Goal: Use online tool/utility: Utilize a website feature to perform a specific function

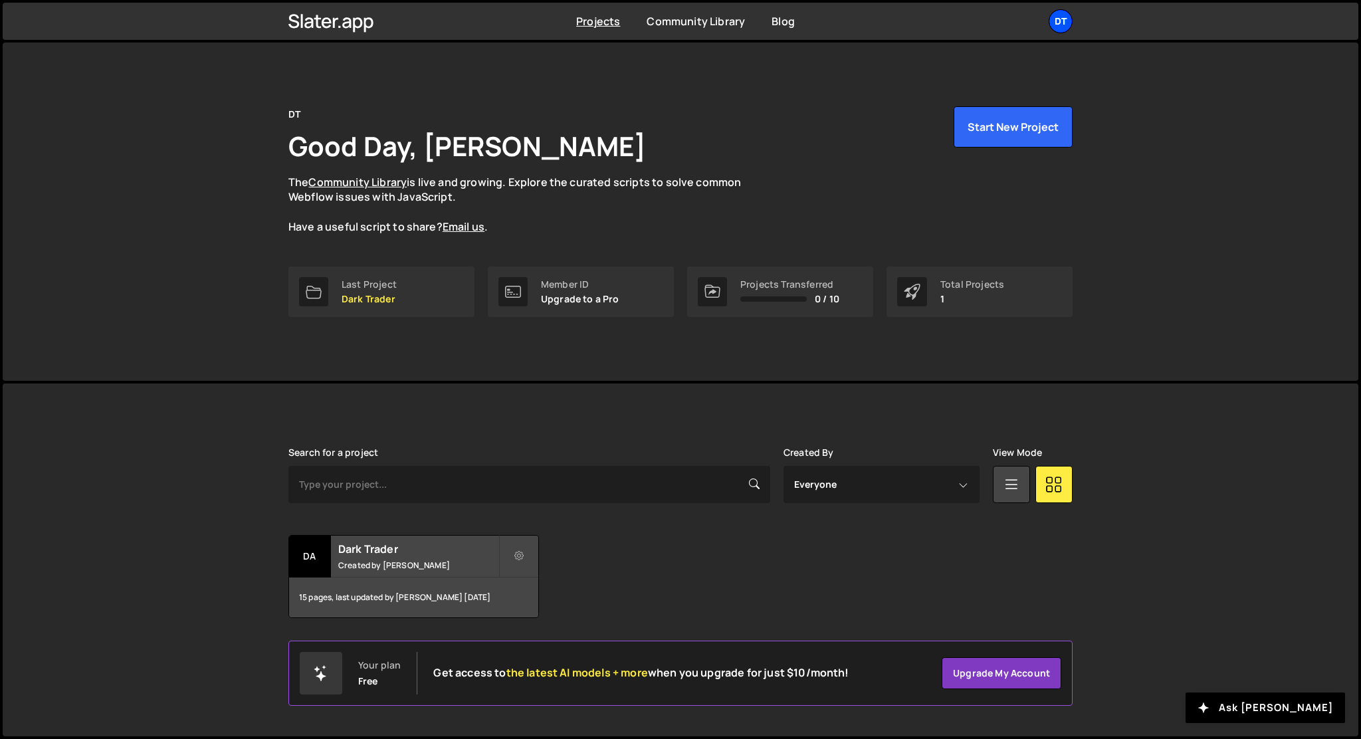
click at [1059, 25] on div "DT" at bounding box center [1061, 21] width 24 height 24
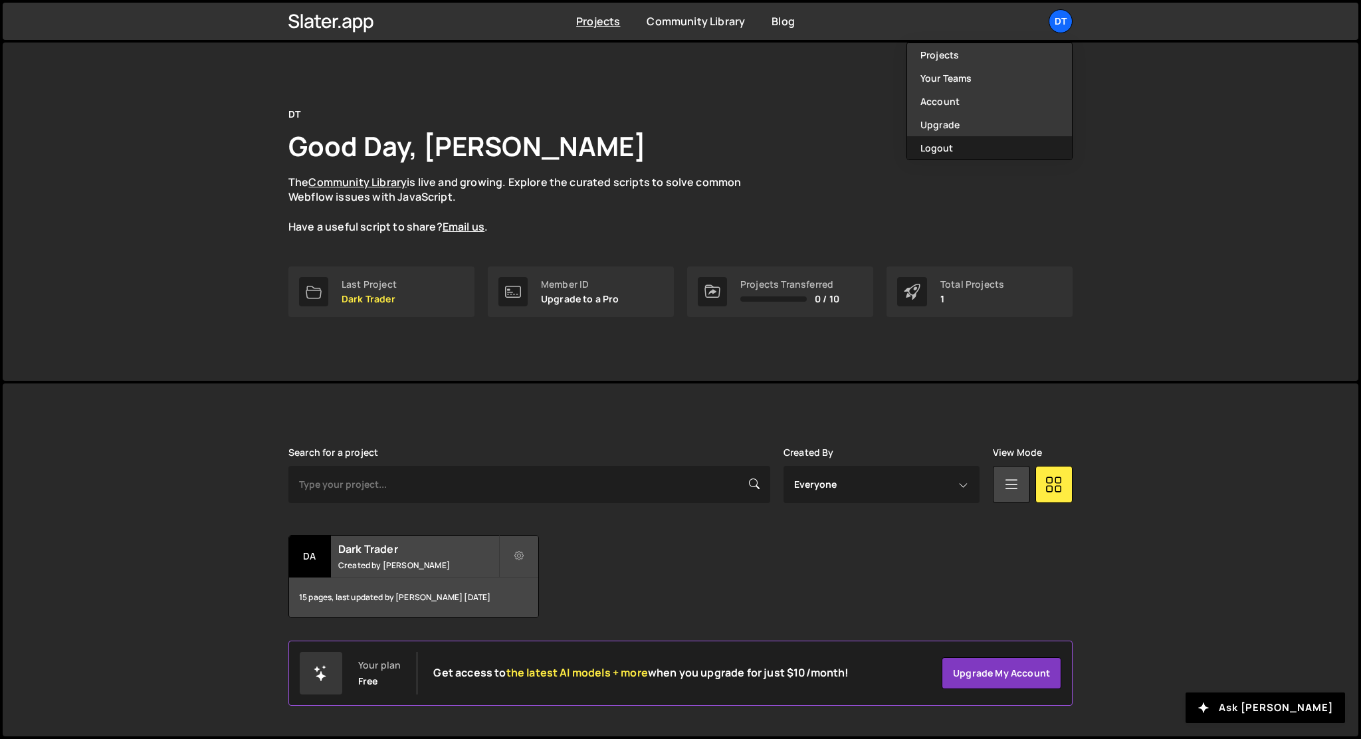
click at [951, 142] on button "Logout" at bounding box center [989, 147] width 165 height 23
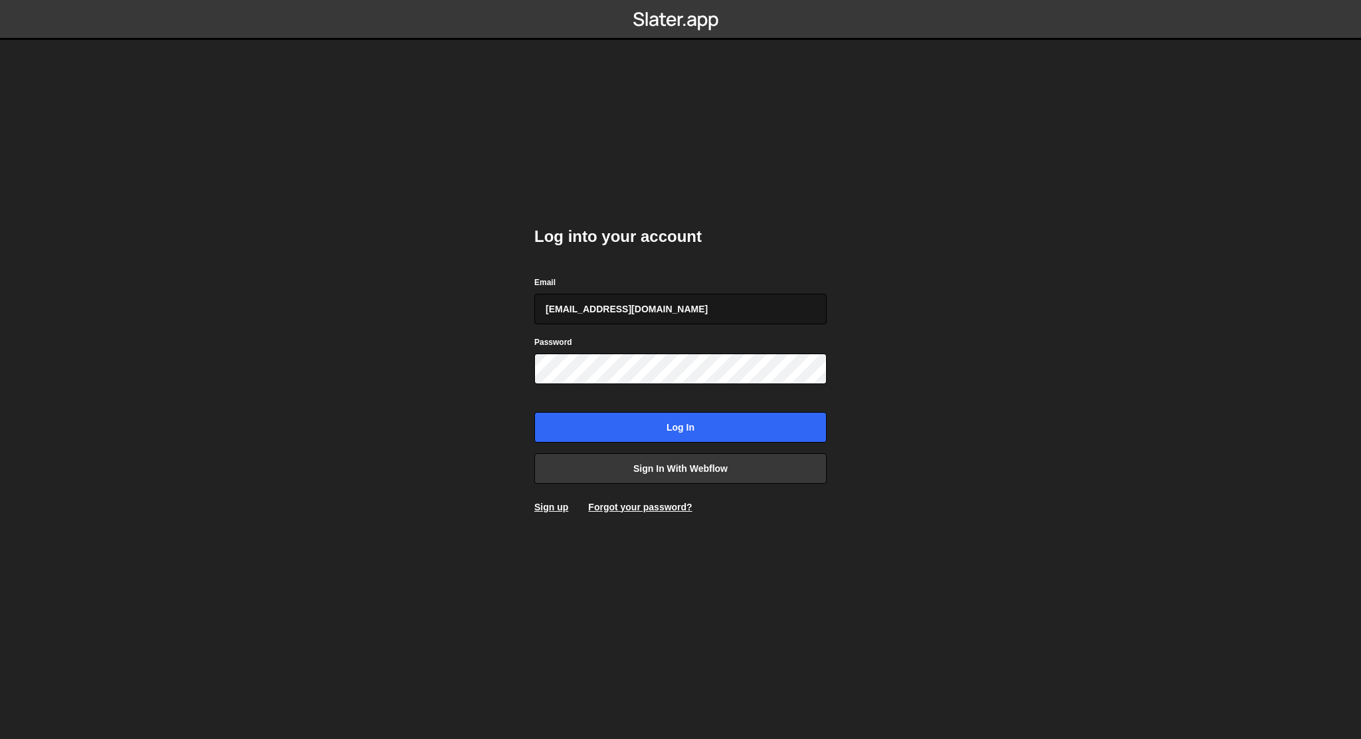
click at [629, 315] on input "[EMAIL_ADDRESS][DOMAIN_NAME]" at bounding box center [680, 309] width 292 height 31
type input "[EMAIL_ADDRESS][DOMAIN_NAME]"
click at [624, 423] on input "Log in" at bounding box center [680, 427] width 292 height 31
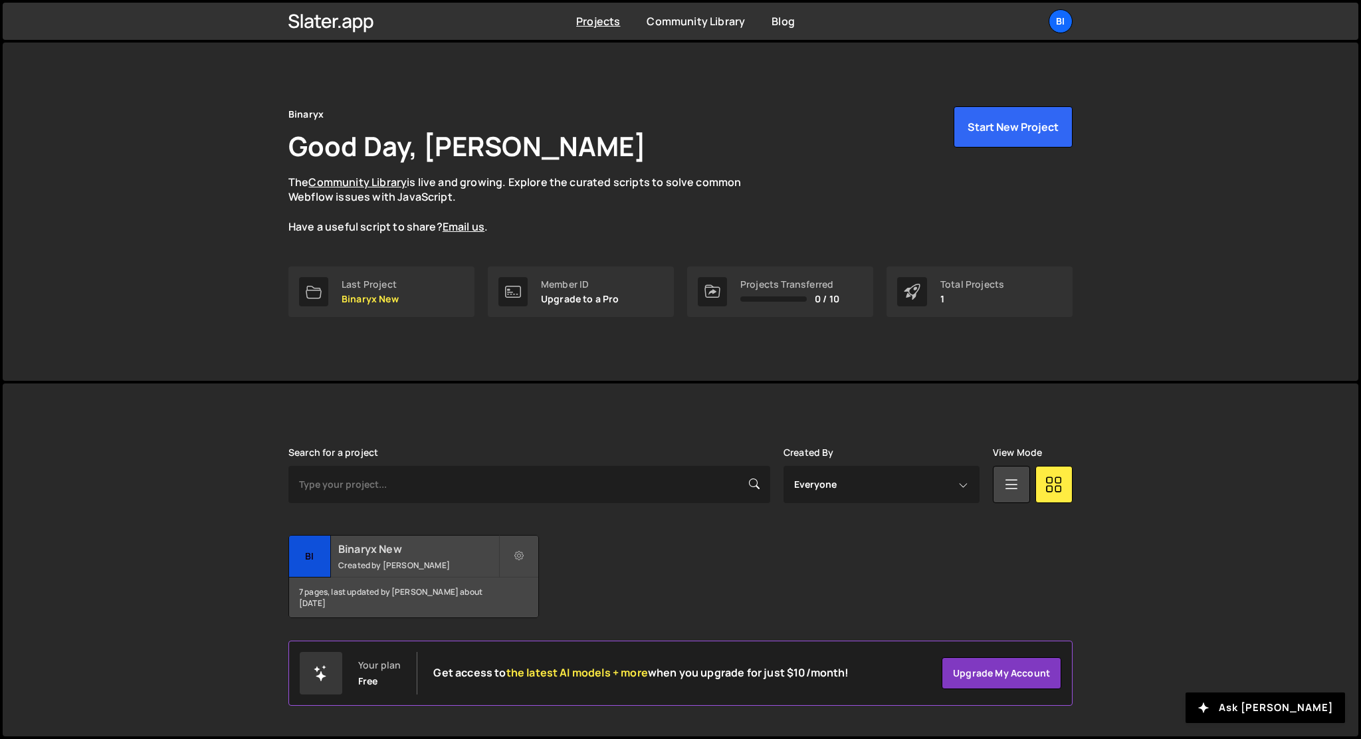
click at [360, 552] on h2 "Binaryx New" at bounding box center [418, 549] width 160 height 15
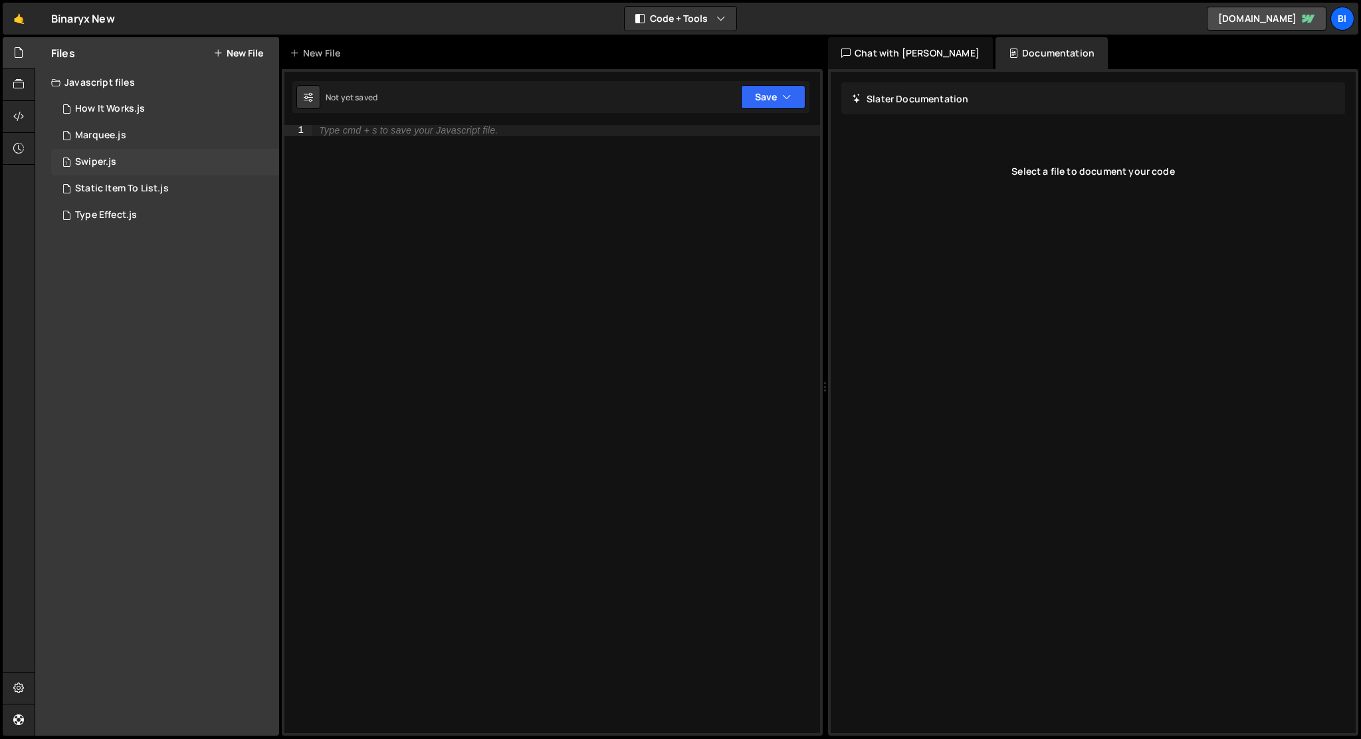
click at [162, 171] on div "1 Swiper.js 0" at bounding box center [165, 162] width 228 height 27
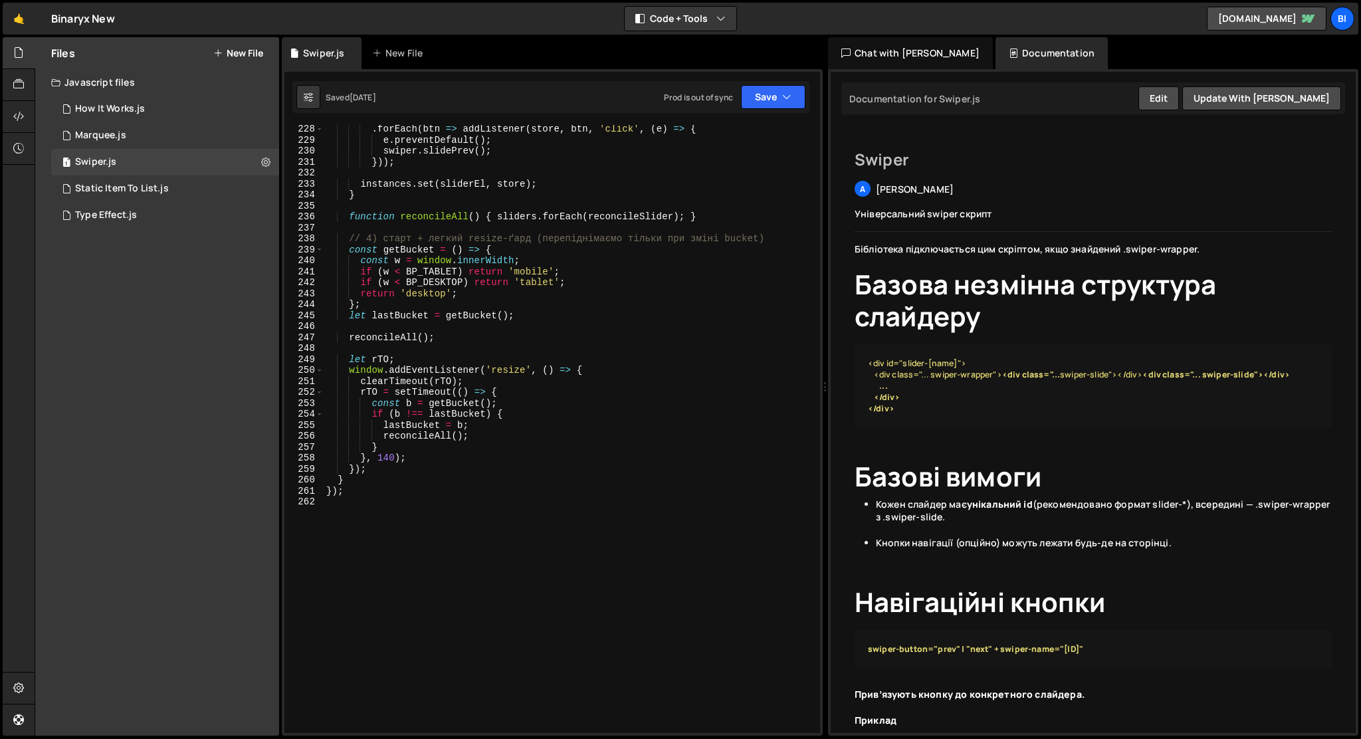
scroll to position [2550, 0]
click at [503, 234] on div ". forEach ( btn => addListener ( store , btn , 'click' , ( e ) => { e . prevent…" at bounding box center [569, 435] width 491 height 630
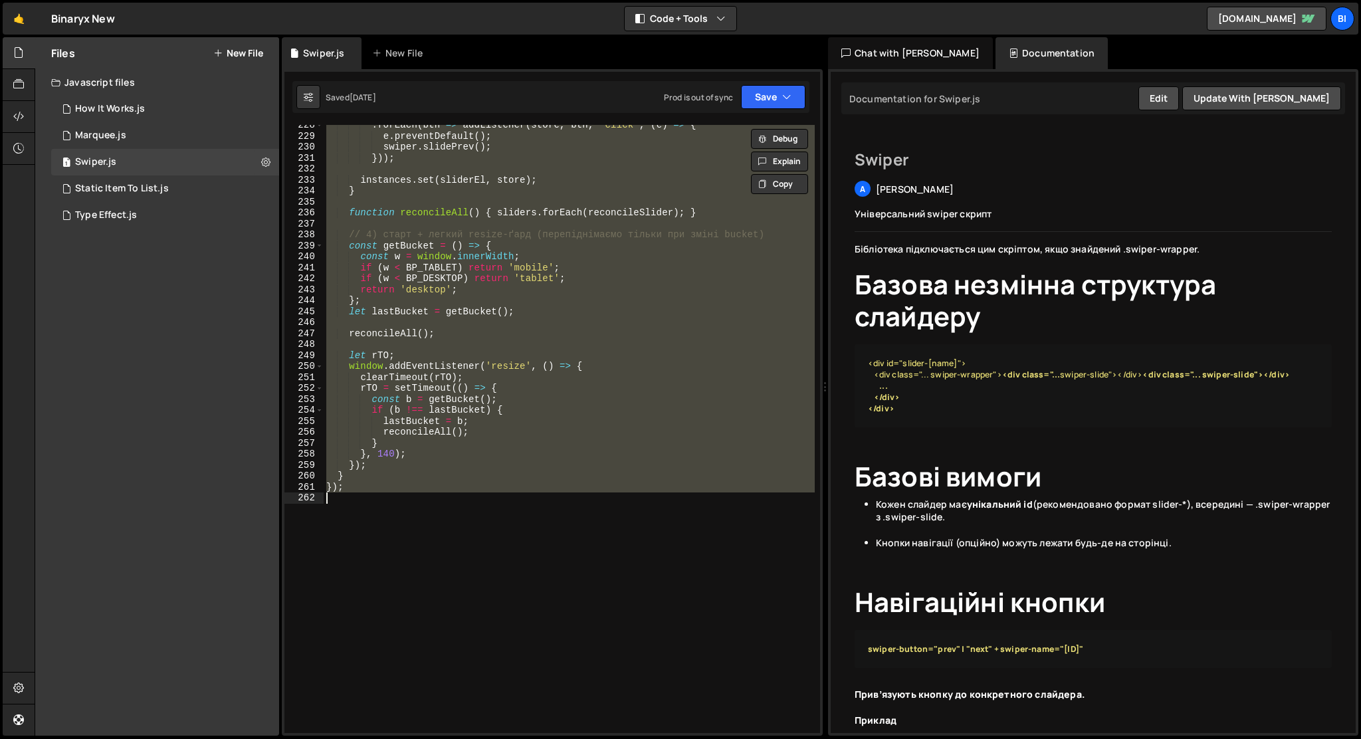
click at [687, 304] on div ". forEach ( btn => addListener ( store , btn , 'click' , ( e ) => { e . prevent…" at bounding box center [569, 429] width 491 height 608
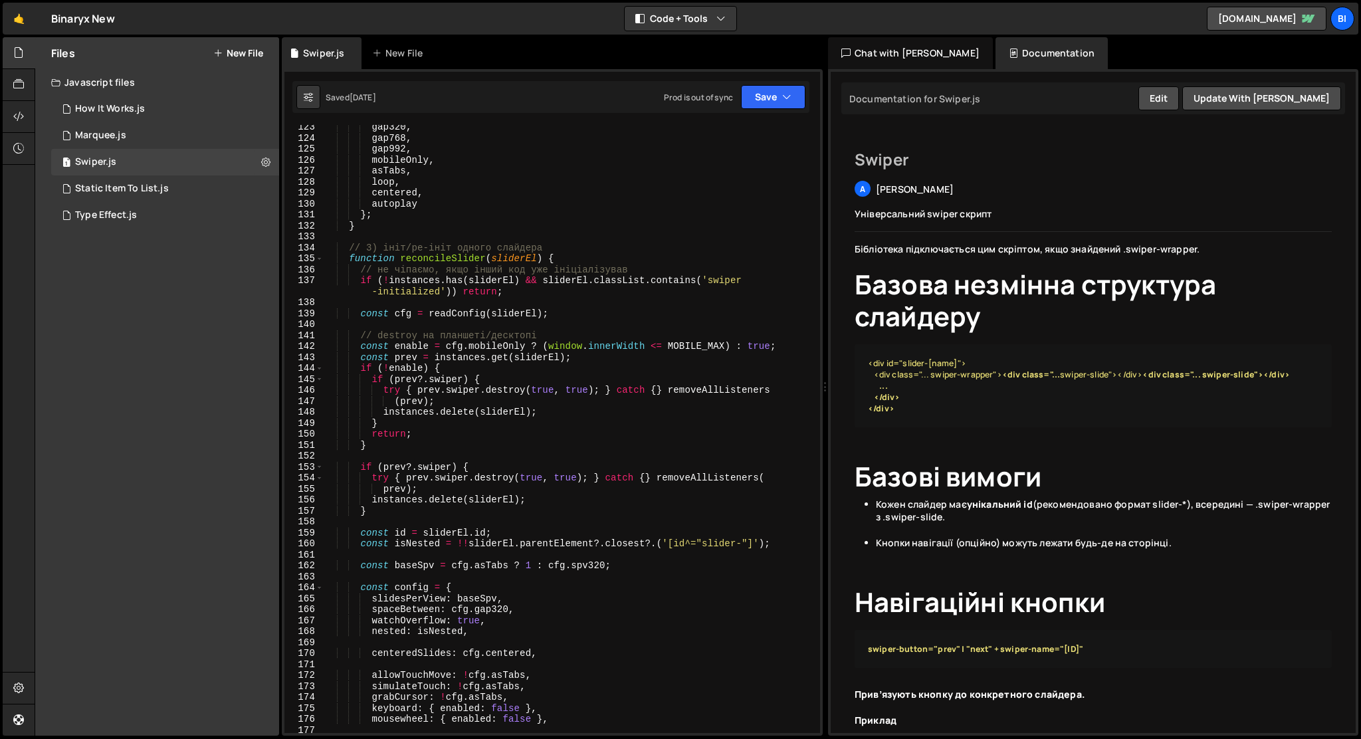
scroll to position [1374, 0]
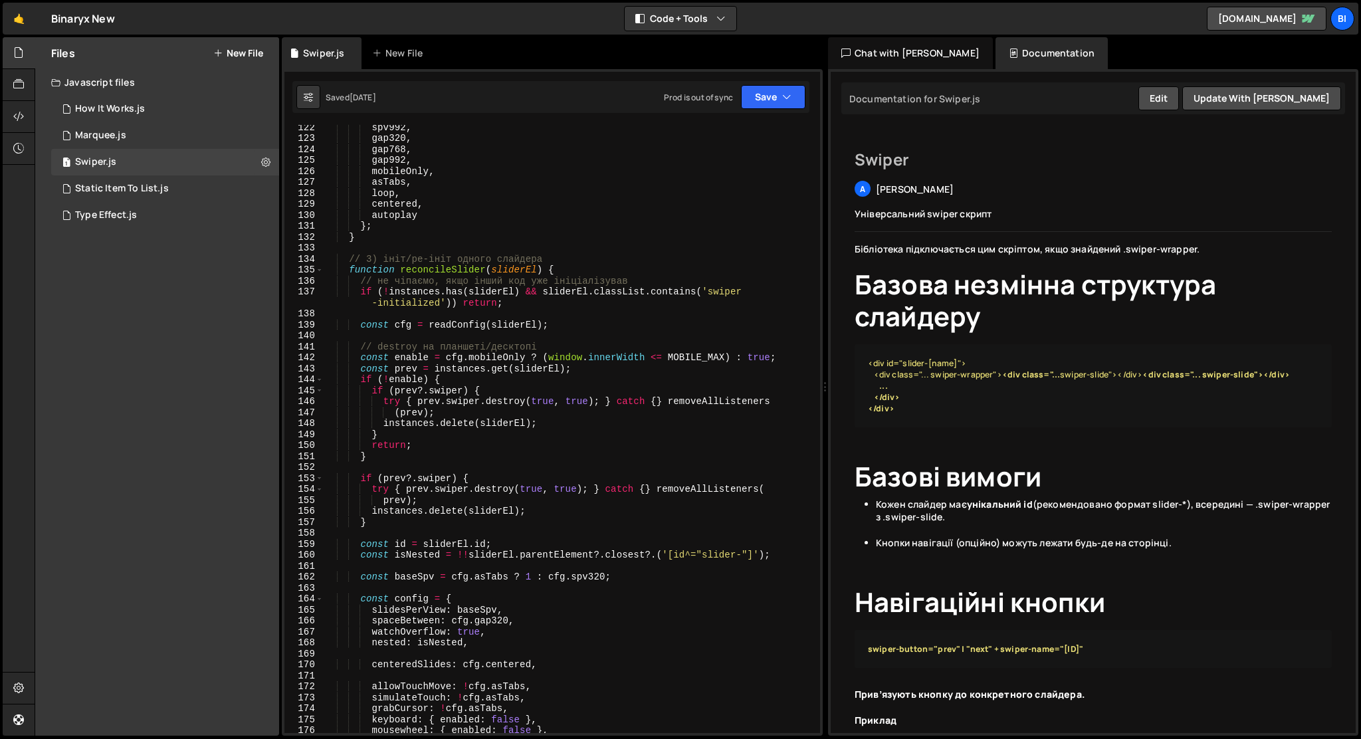
click at [350, 271] on div "spv992 , gap320 , gap768 , gap992 , mobileOnly , asTabs , loop , centered , aut…" at bounding box center [569, 437] width 491 height 630
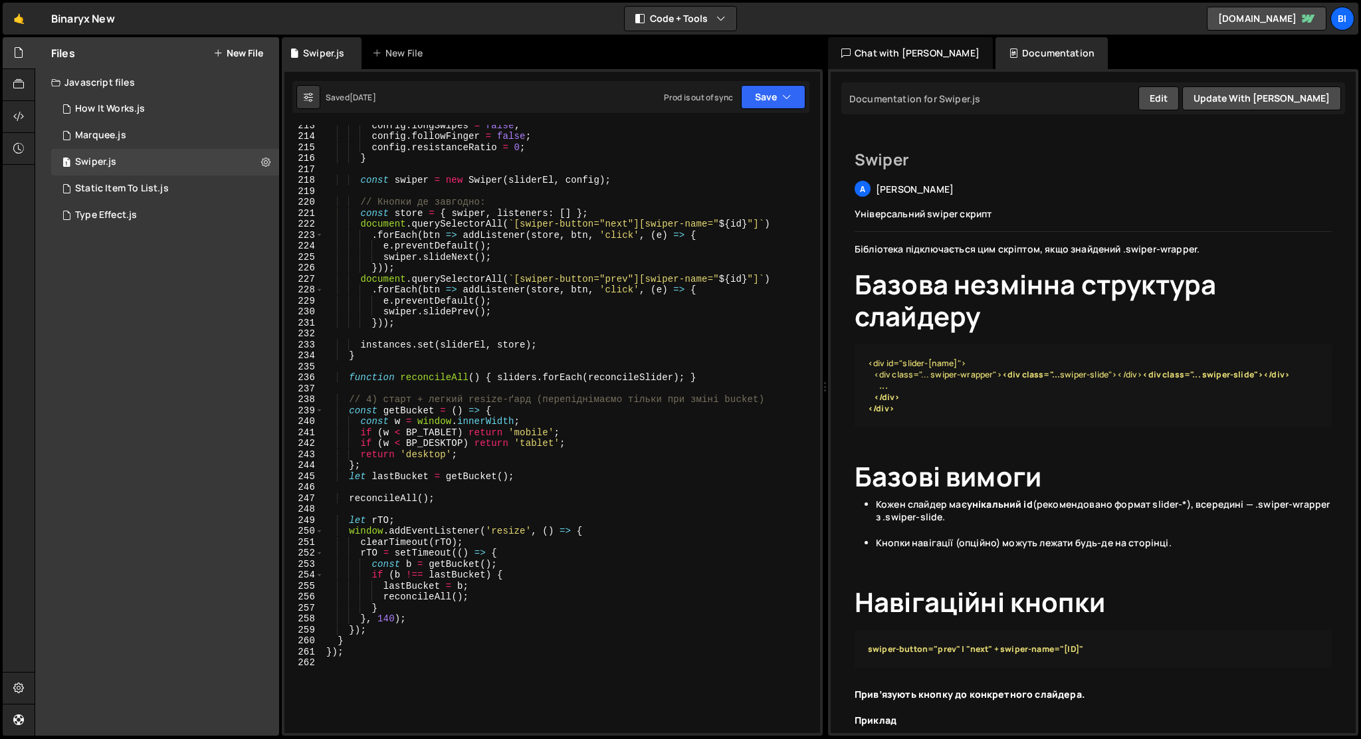
scroll to position [2385, 0]
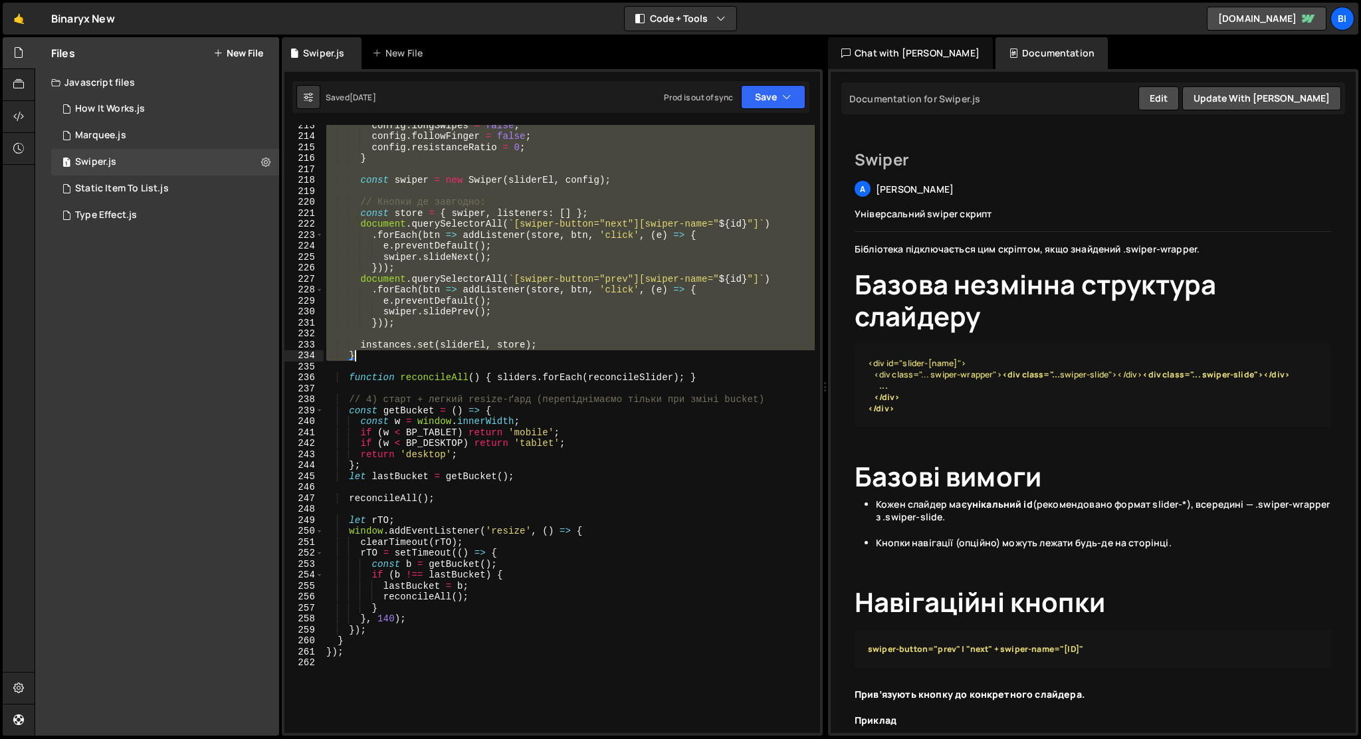
click at [358, 353] on div "config . longSwipes = false ; config . followFinger = false ; config . resistan…" at bounding box center [569, 435] width 491 height 630
type textarea "instances.set(sliderEl, store); }"
paste textarea
